Goal: Transaction & Acquisition: Purchase product/service

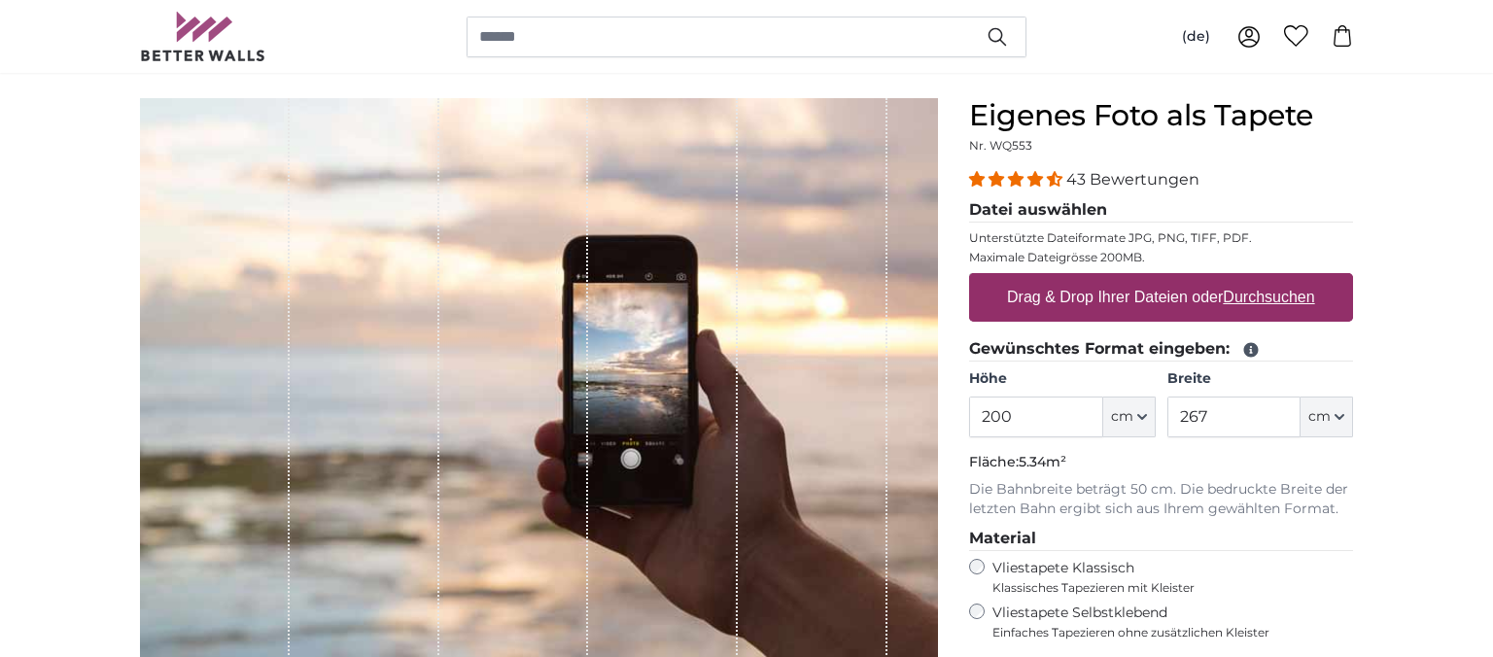
scroll to position [205, 0]
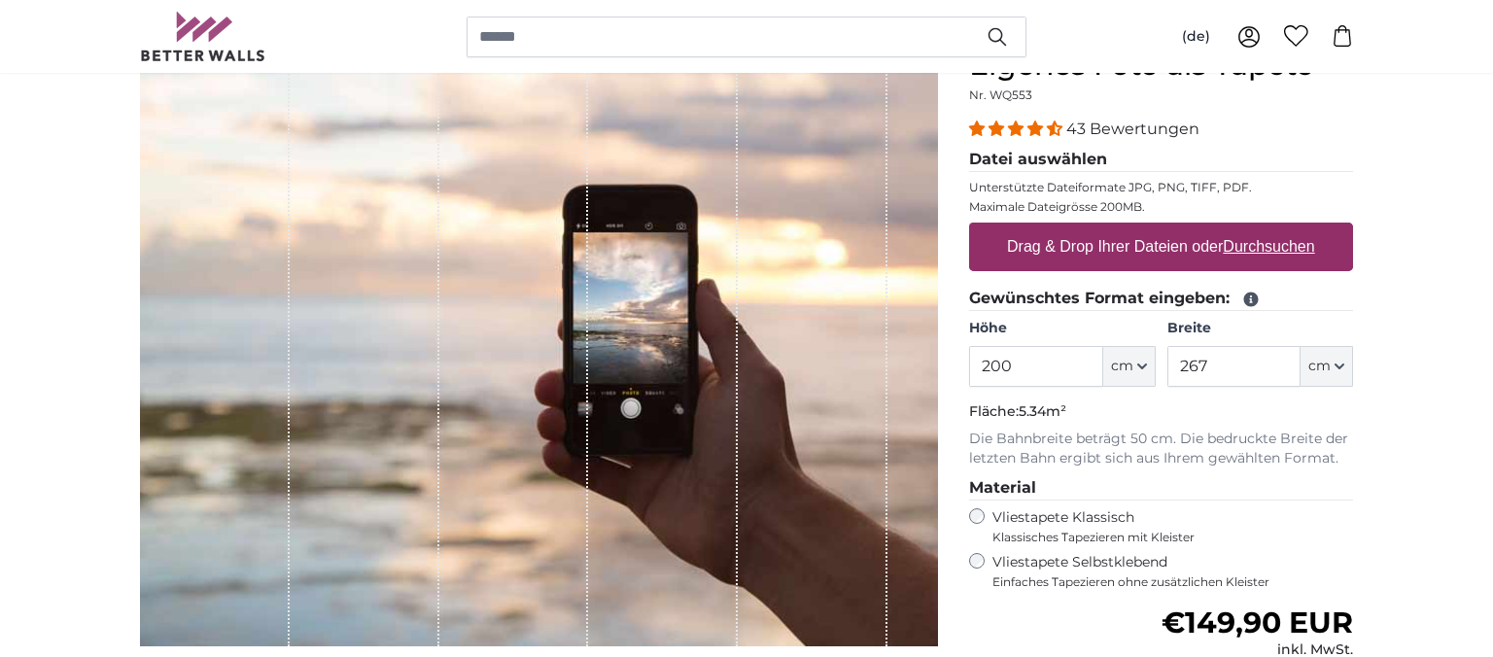
click at [1255, 253] on u "Durchsuchen" at bounding box center [1269, 246] width 91 height 17
click at [1255, 228] on input "Drag & Drop Ihrer Dateien oder Durchsuchen" at bounding box center [1161, 226] width 384 height 6
click at [1258, 253] on u "Durchsuchen" at bounding box center [1269, 246] width 91 height 17
click at [1258, 228] on input "Drag & Drop Ihrer Dateien oder Durchsuchen" at bounding box center [1161, 226] width 384 height 6
type input "**********"
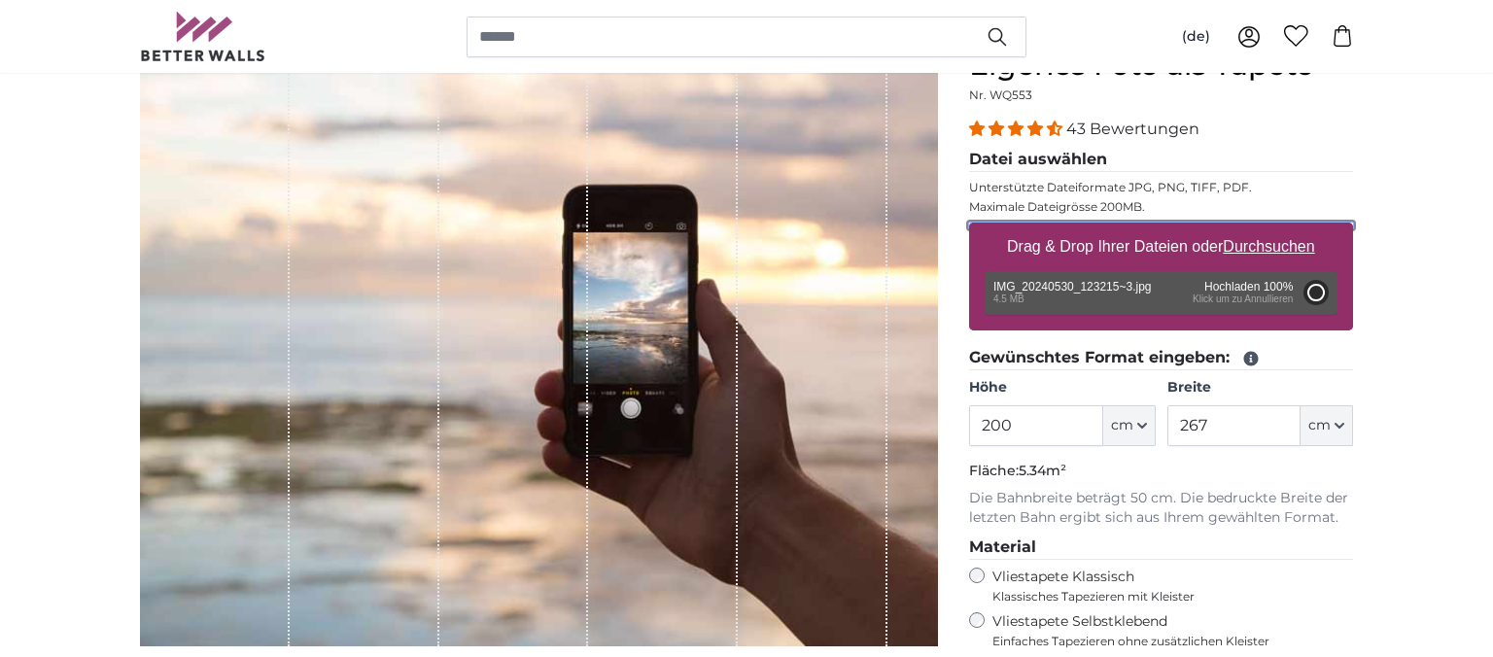
type input "266"
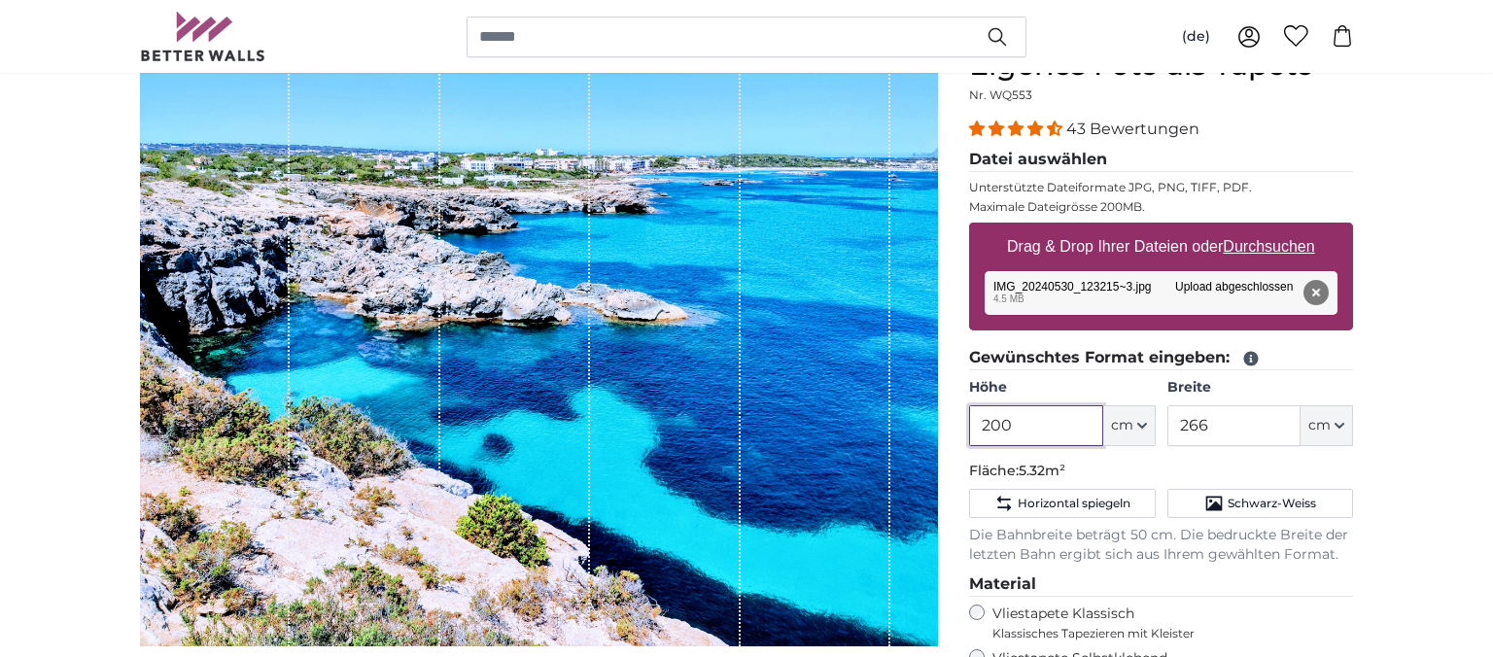
drag, startPoint x: 1051, startPoint y: 429, endPoint x: 974, endPoint y: 422, distance: 78.0
click at [974, 422] on input "200" at bounding box center [1035, 425] width 133 height 41
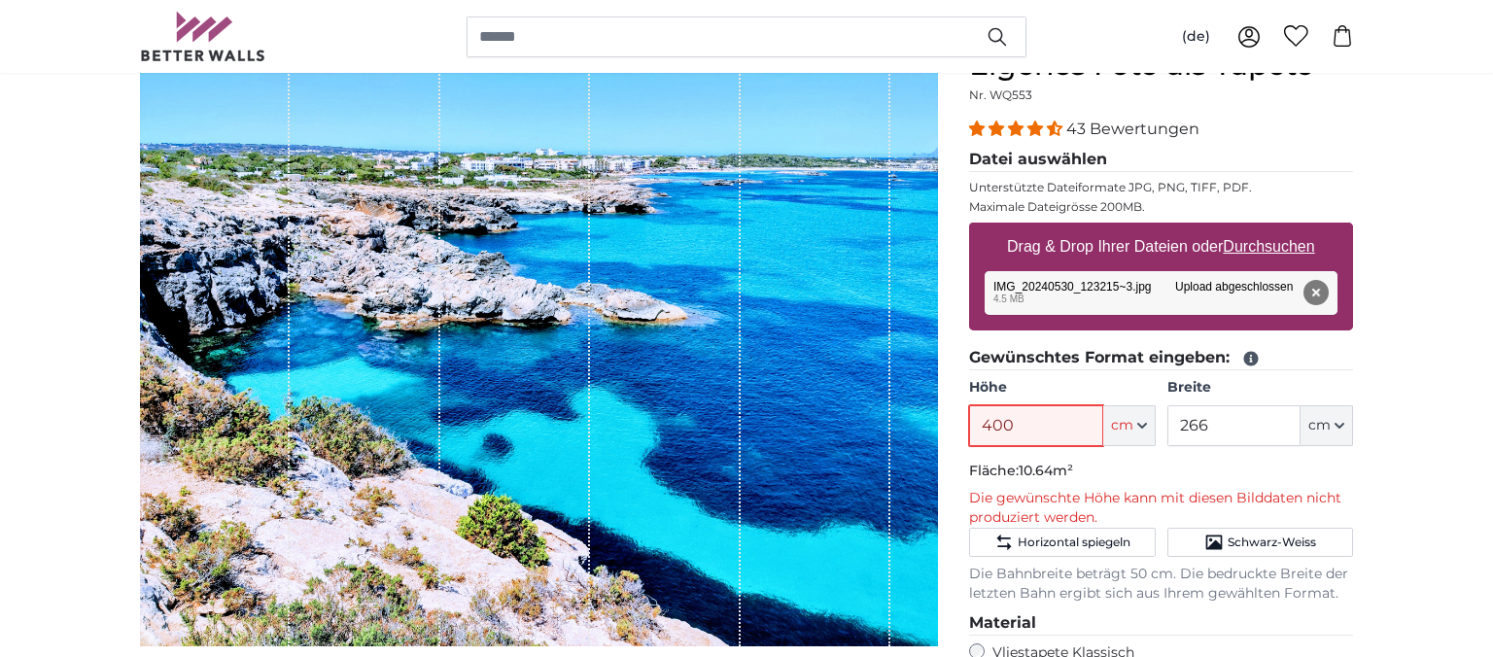
type input "400"
drag, startPoint x: 1223, startPoint y: 424, endPoint x: 1166, endPoint y: 430, distance: 56.7
click at [1167, 430] on input "266" at bounding box center [1233, 425] width 133 height 41
type input "250"
click at [1203, 492] on p "Die gewünschte Höhe kann mit diesen Bilddaten nicht produziert werden." at bounding box center [1161, 508] width 384 height 39
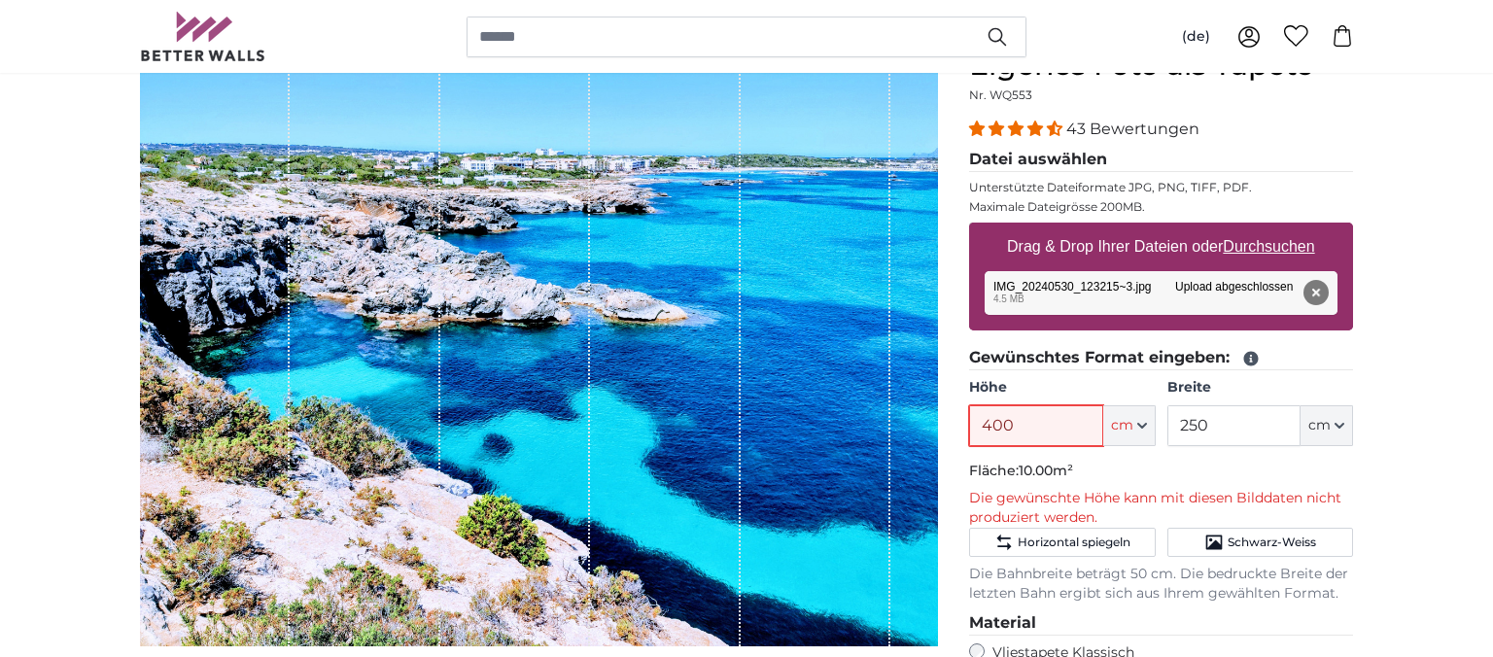
drag, startPoint x: 1062, startPoint y: 426, endPoint x: 918, endPoint y: 427, distance: 143.8
click at [969, 427] on input "400" at bounding box center [1035, 425] width 133 height 41
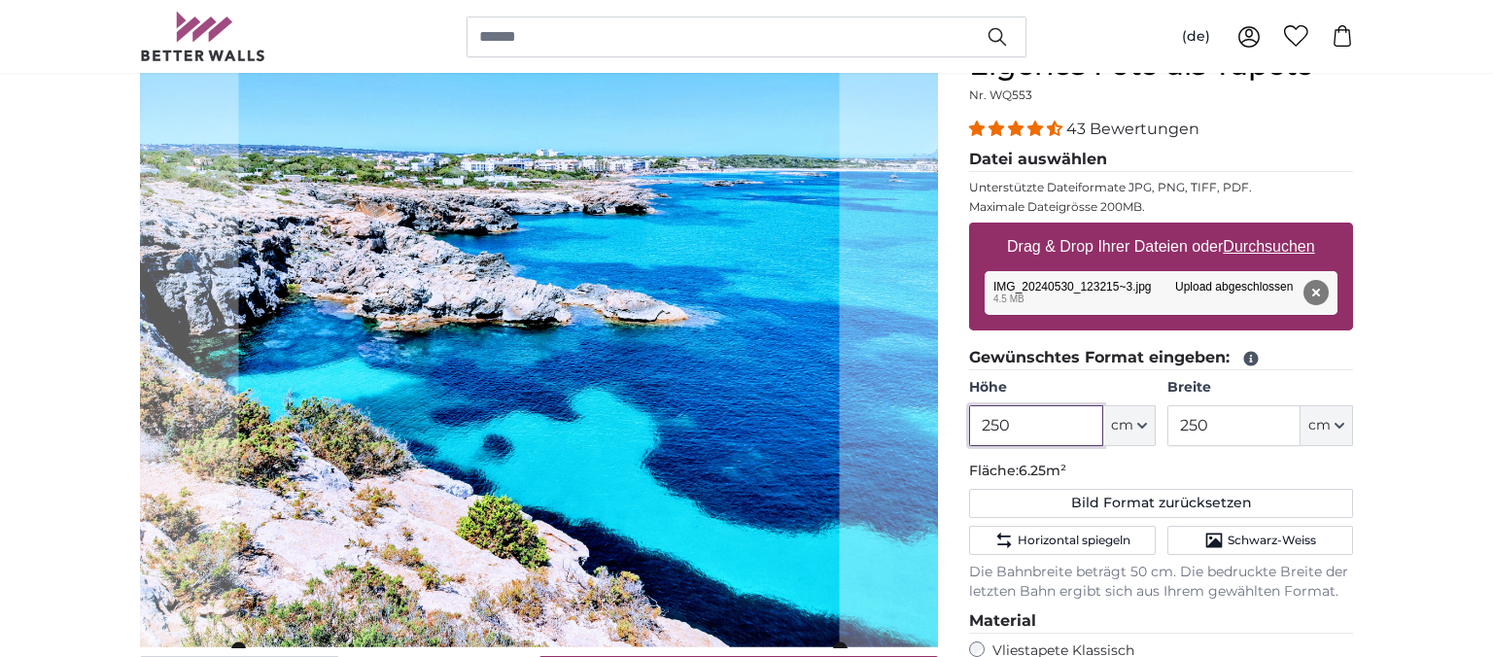
type input "250"
drag, startPoint x: 1251, startPoint y: 429, endPoint x: 1071, endPoint y: 414, distance: 180.4
click at [1167, 414] on input "250" at bounding box center [1233, 425] width 133 height 41
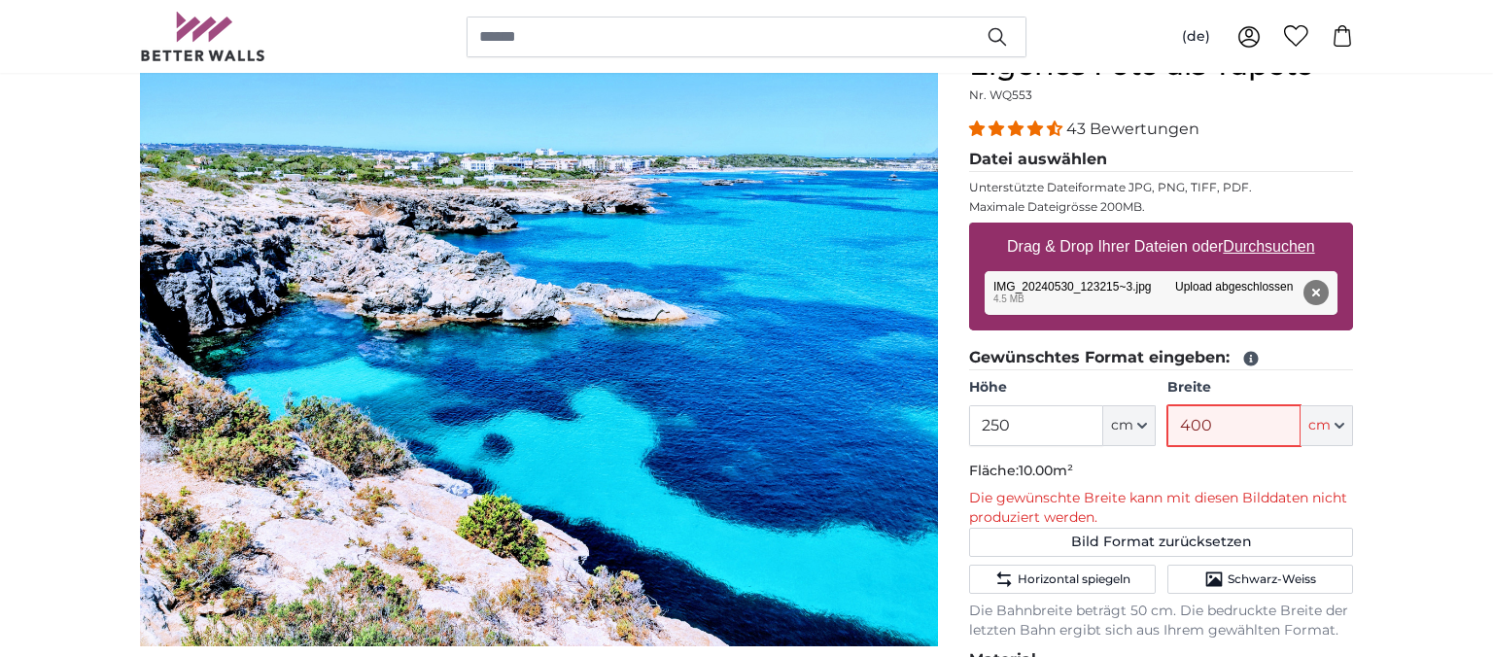
scroll to position [214, 0]
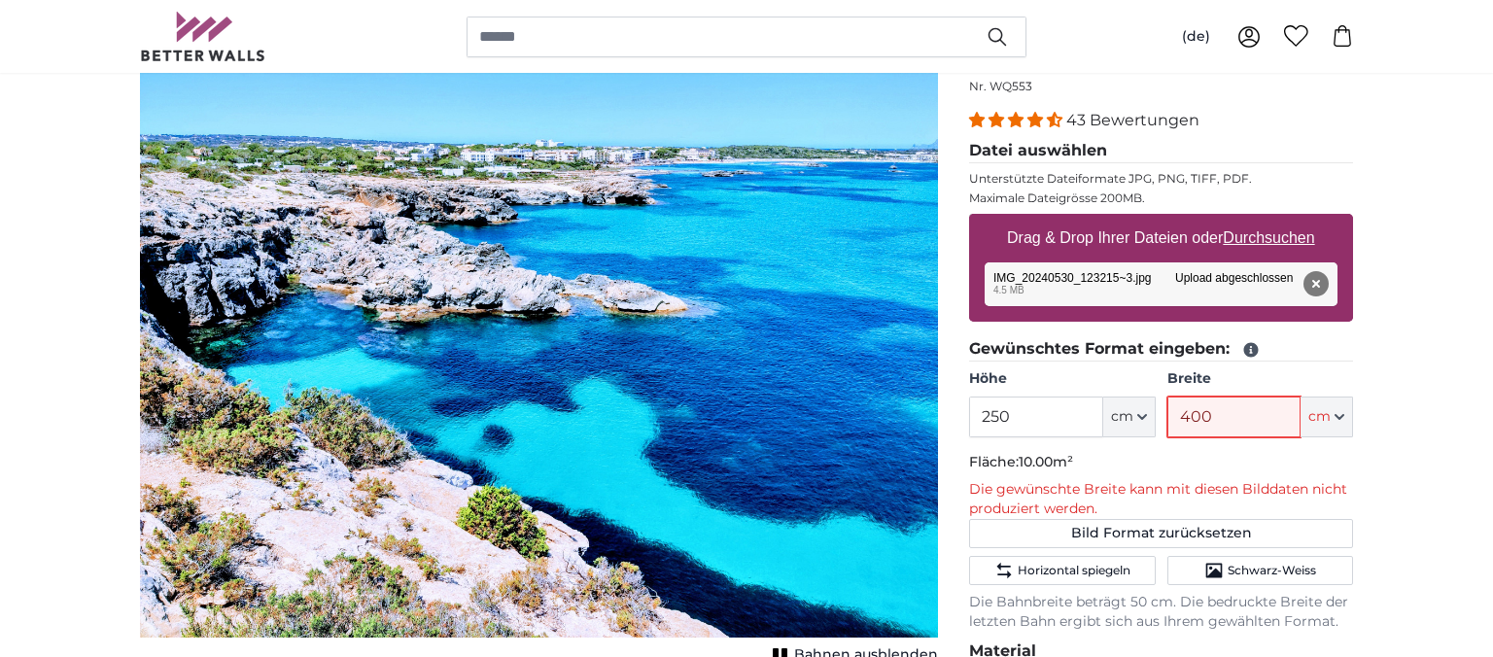
drag, startPoint x: 1258, startPoint y: 417, endPoint x: 1142, endPoint y: 416, distance: 115.6
click at [1167, 416] on input "400" at bounding box center [1233, 416] width 133 height 41
type input "350"
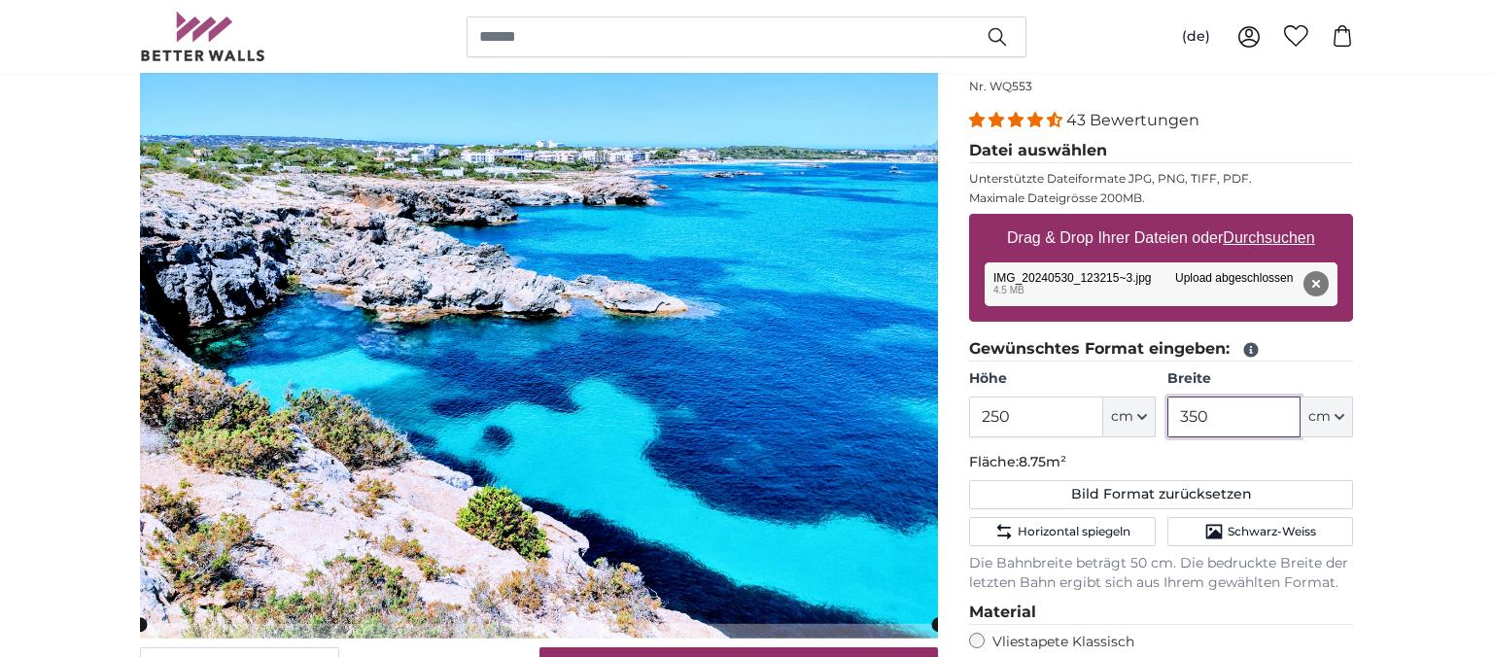
drag, startPoint x: 1180, startPoint y: 413, endPoint x: 1254, endPoint y: 405, distance: 74.3
click at [1254, 405] on input "350" at bounding box center [1233, 416] width 133 height 41
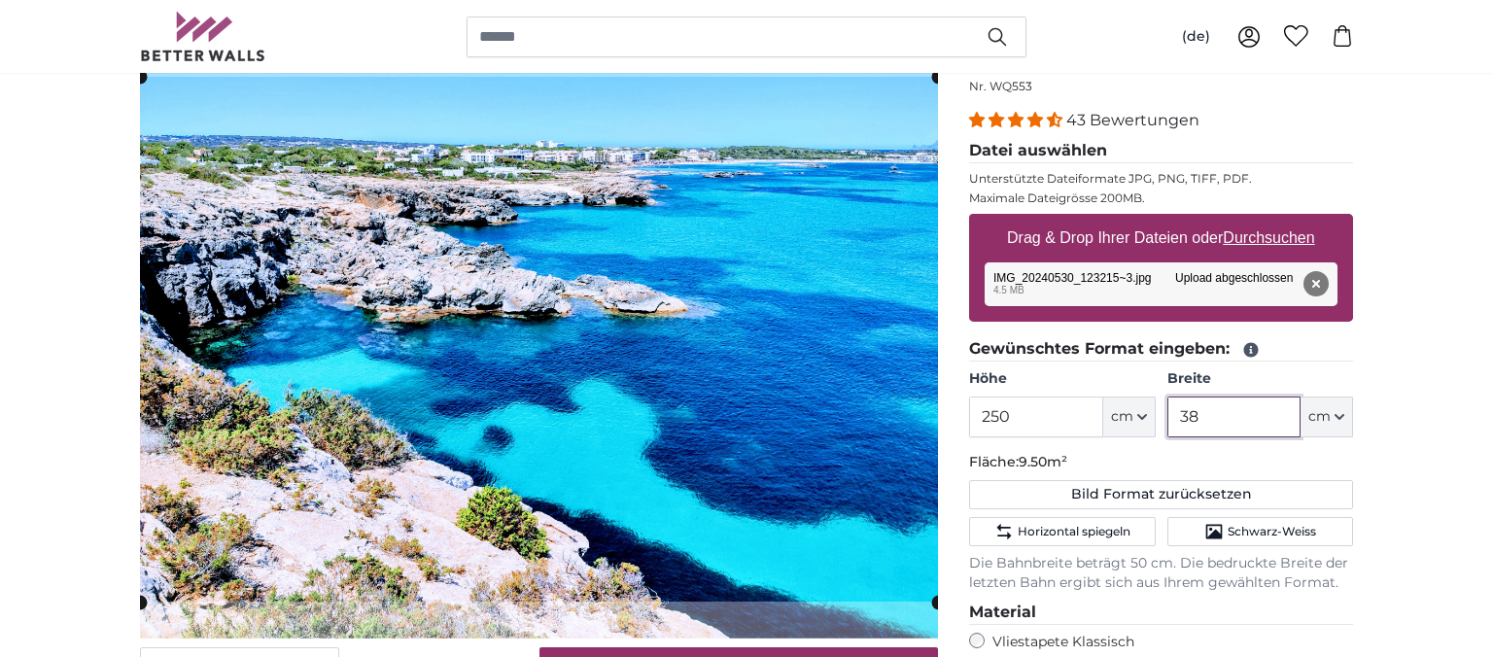
type input "3"
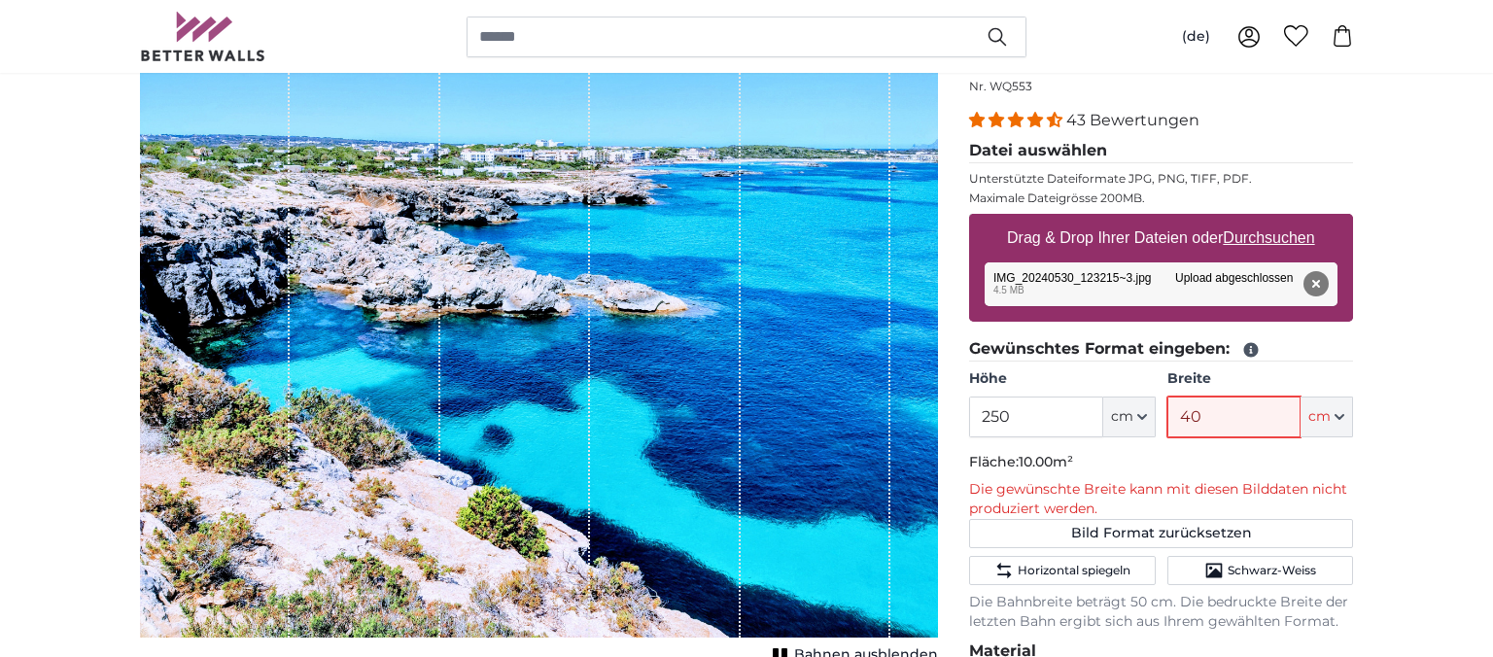
type input "4"
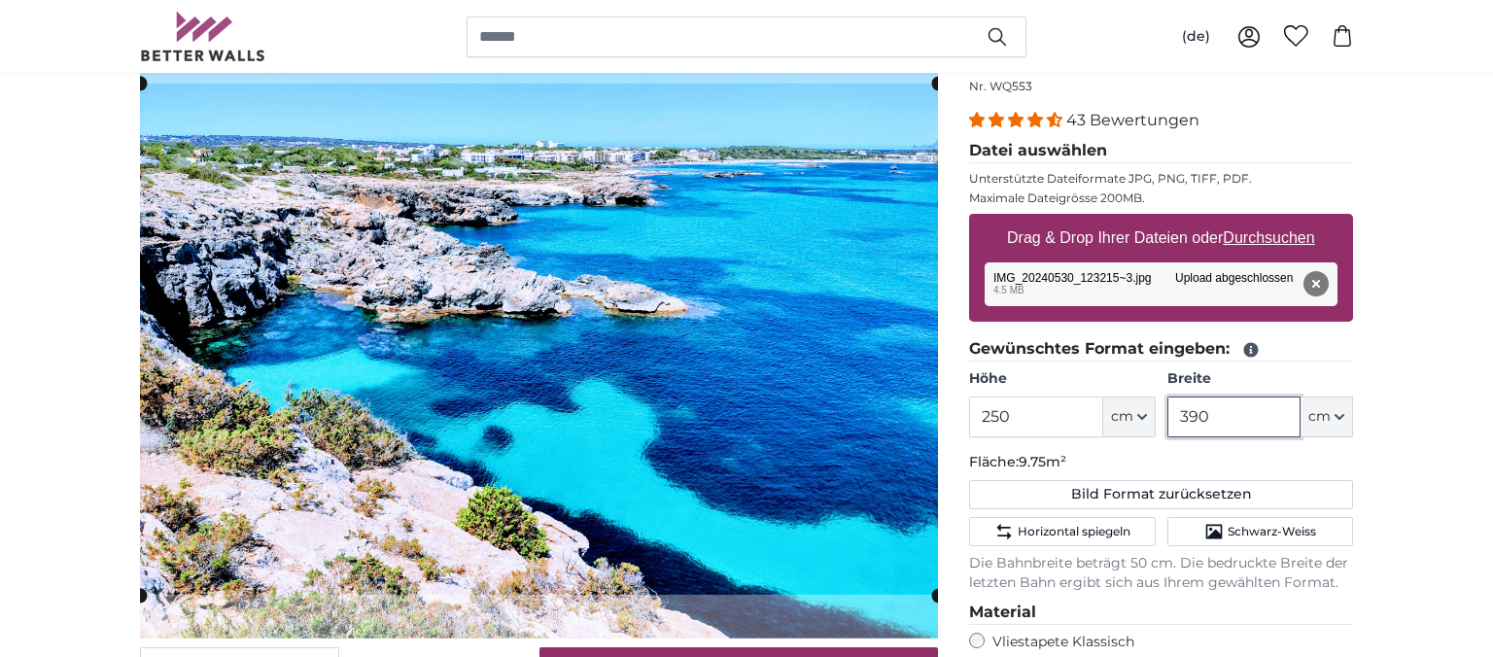
type input "390"
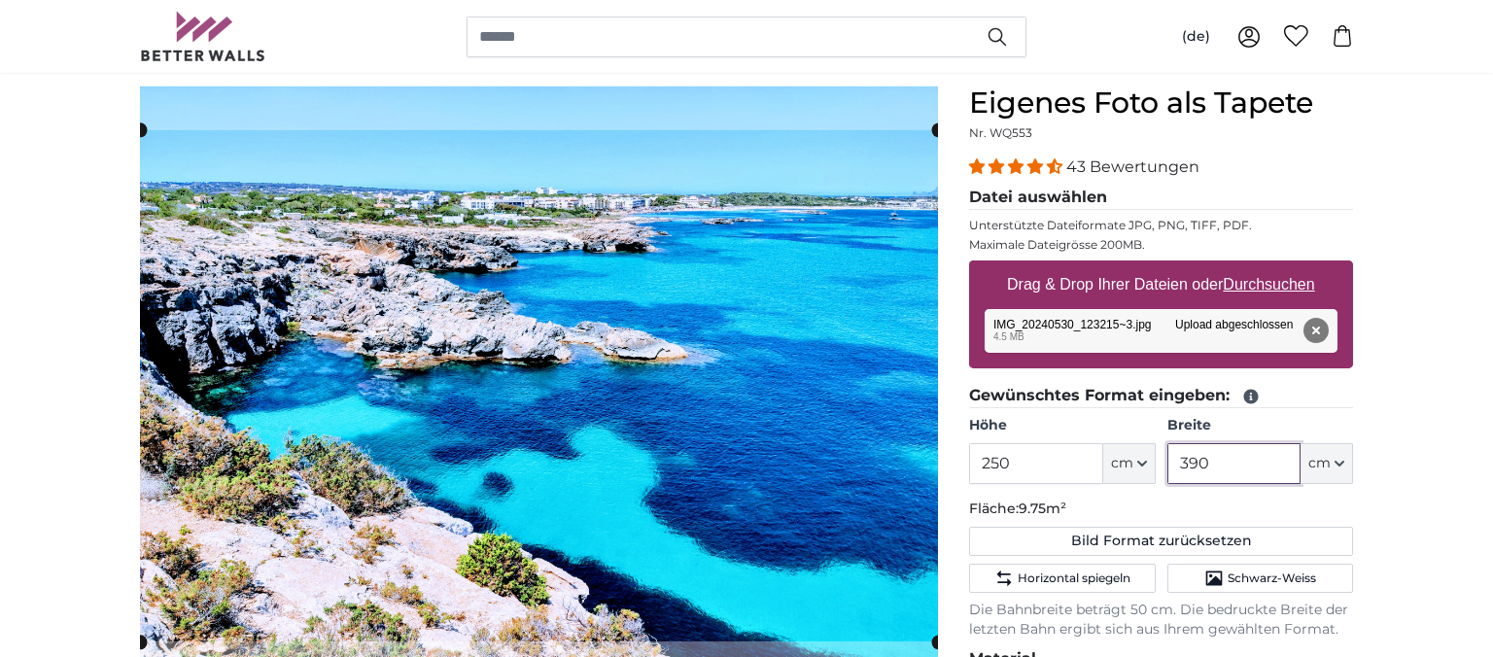
scroll to position [214, 0]
